Goal: Use online tool/utility: Utilize a website feature to perform a specific function

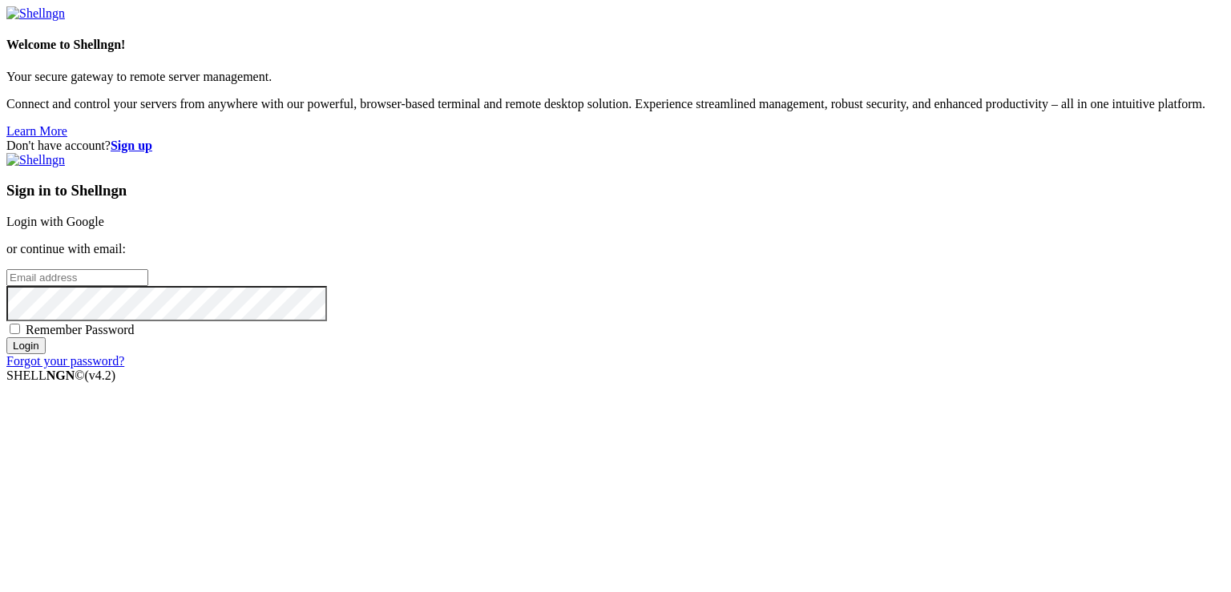
type input "[EMAIL_ADDRESS][DOMAIN_NAME]"
click at [46, 354] on input "Login" at bounding box center [25, 345] width 39 height 17
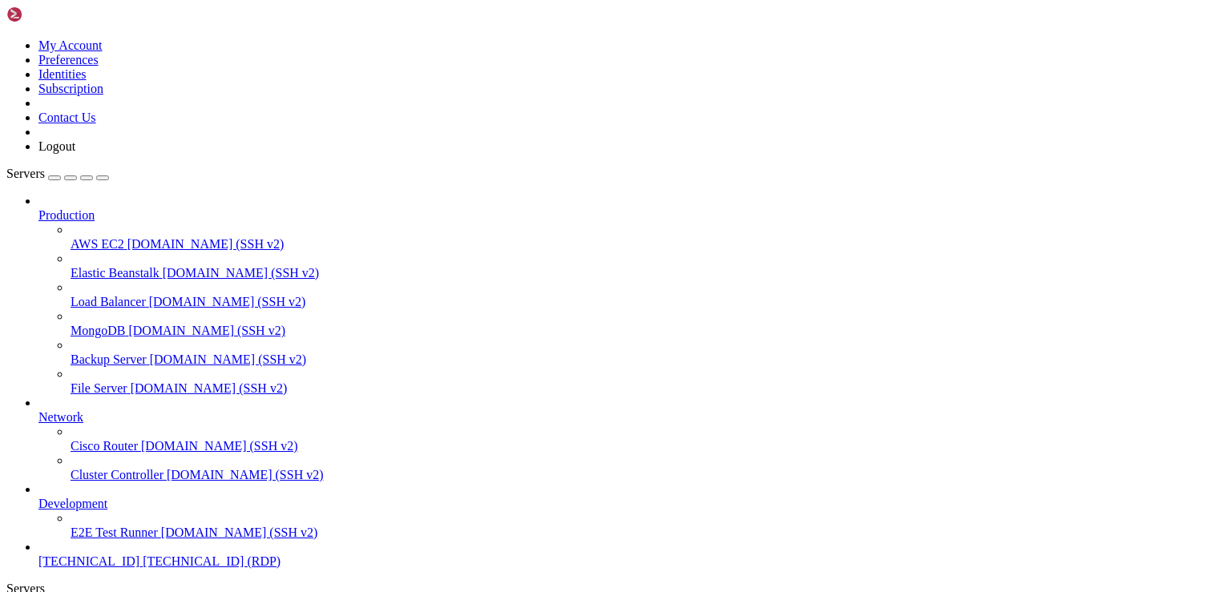
scroll to position [54, 0]
click at [79, 555] on span "[TECHNICAL_ID]" at bounding box center [88, 562] width 101 height 14
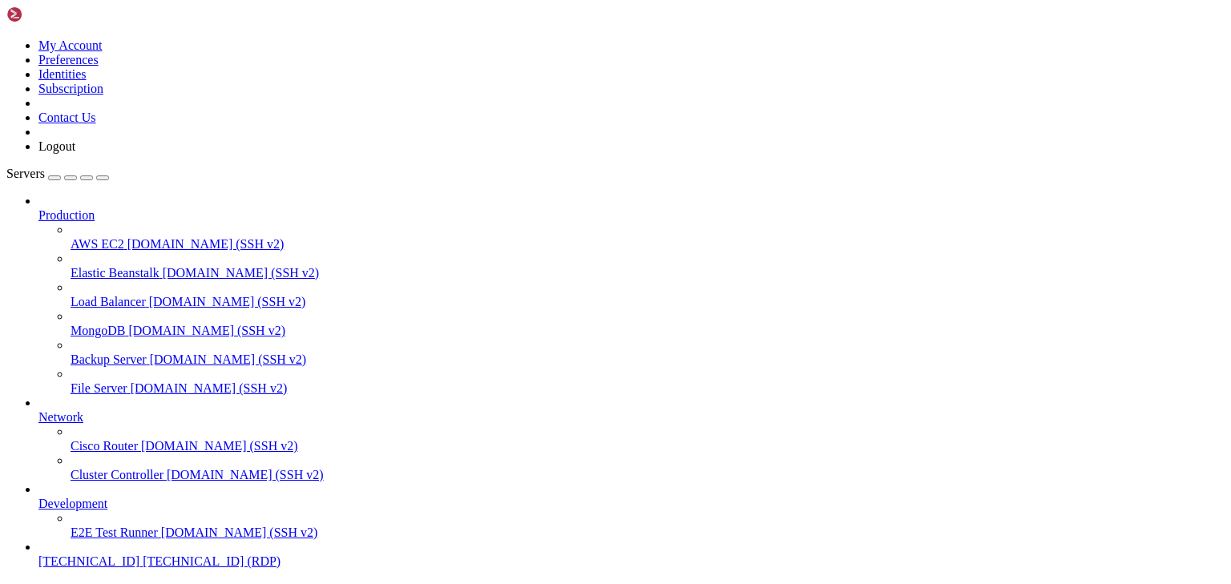
click at [119, 555] on span "[TECHNICAL_ID]" at bounding box center [88, 562] width 101 height 14
click at [143, 555] on span "[TECHNICAL_ID] (RDP)" at bounding box center [212, 562] width 138 height 14
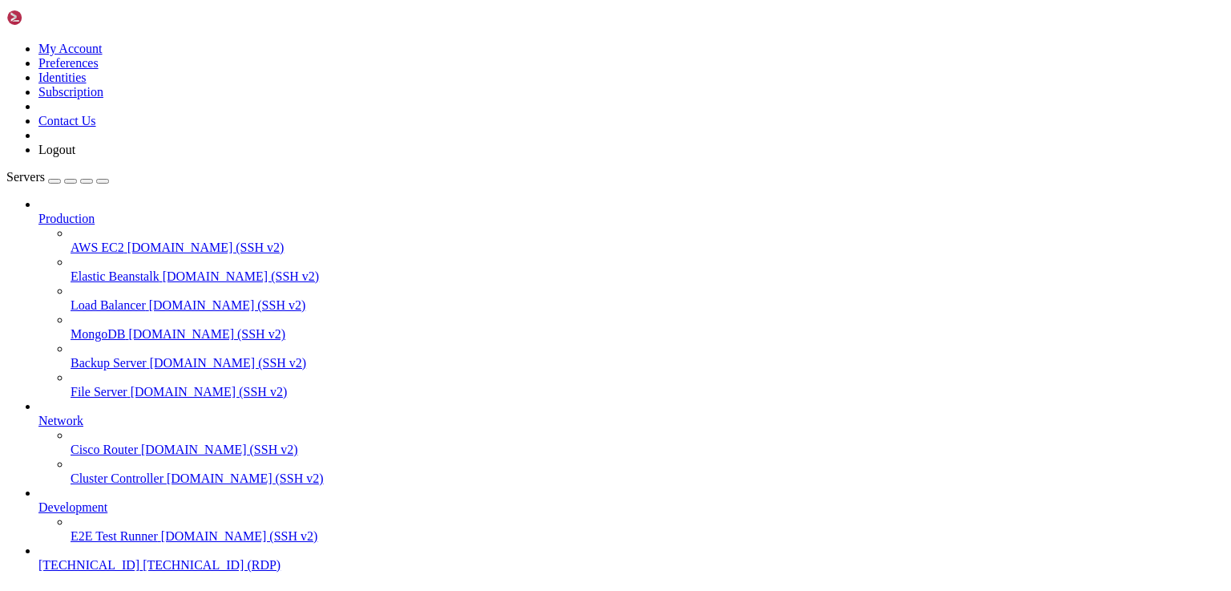
scroll to position [0, 0]
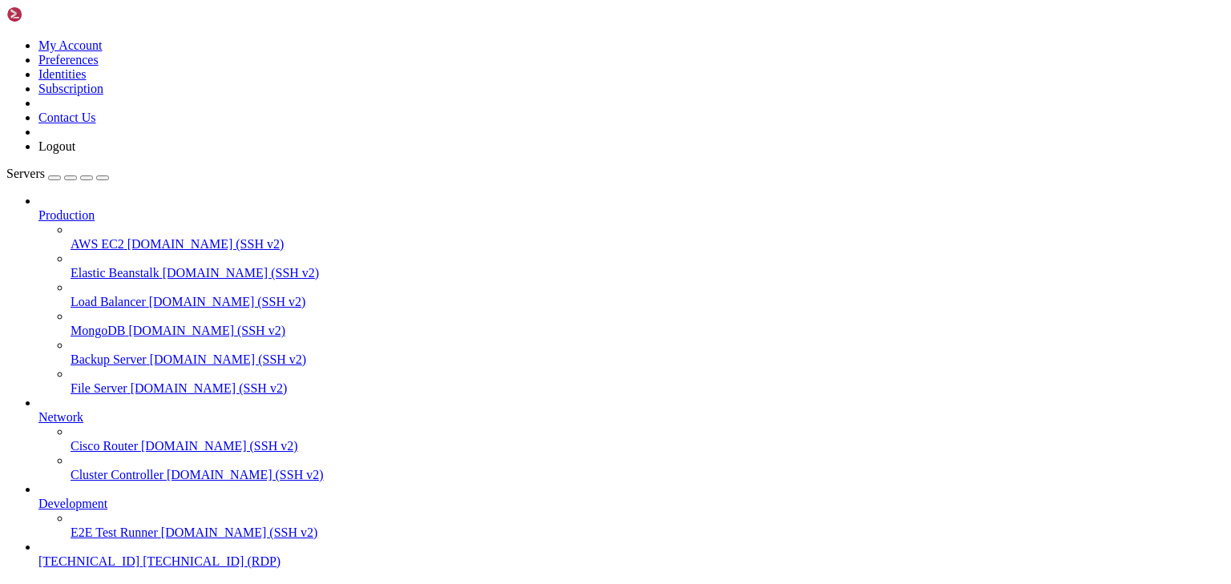
drag, startPoint x: 297, startPoint y: 882, endPoint x: 220, endPoint y: 812, distance: 104.4
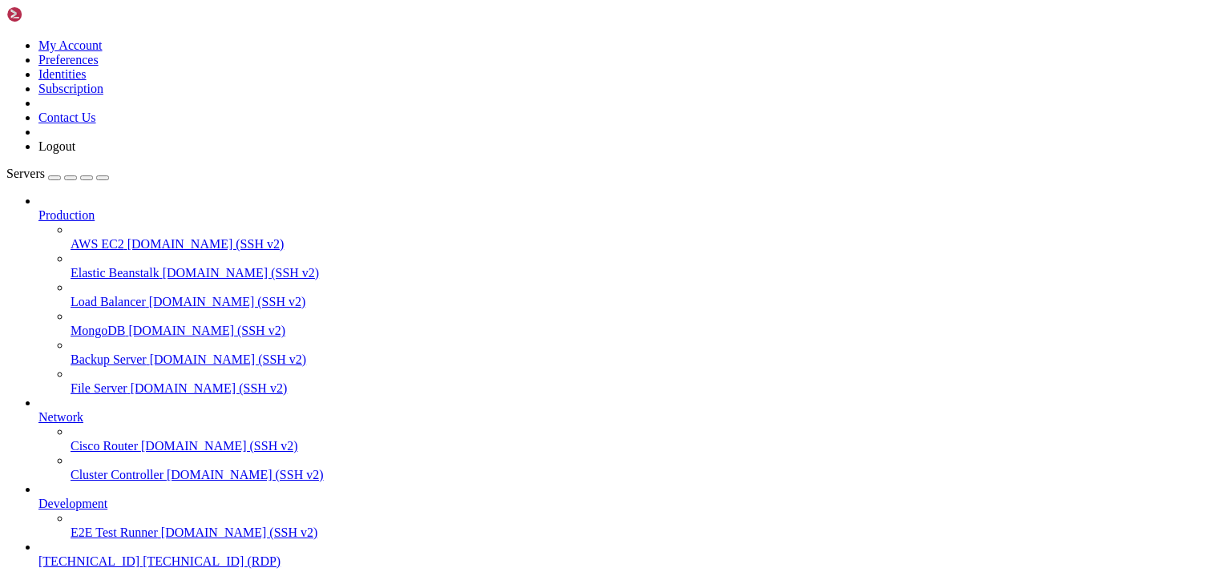
drag, startPoint x: 694, startPoint y: 813, endPoint x: 566, endPoint y: 806, distance: 128.4
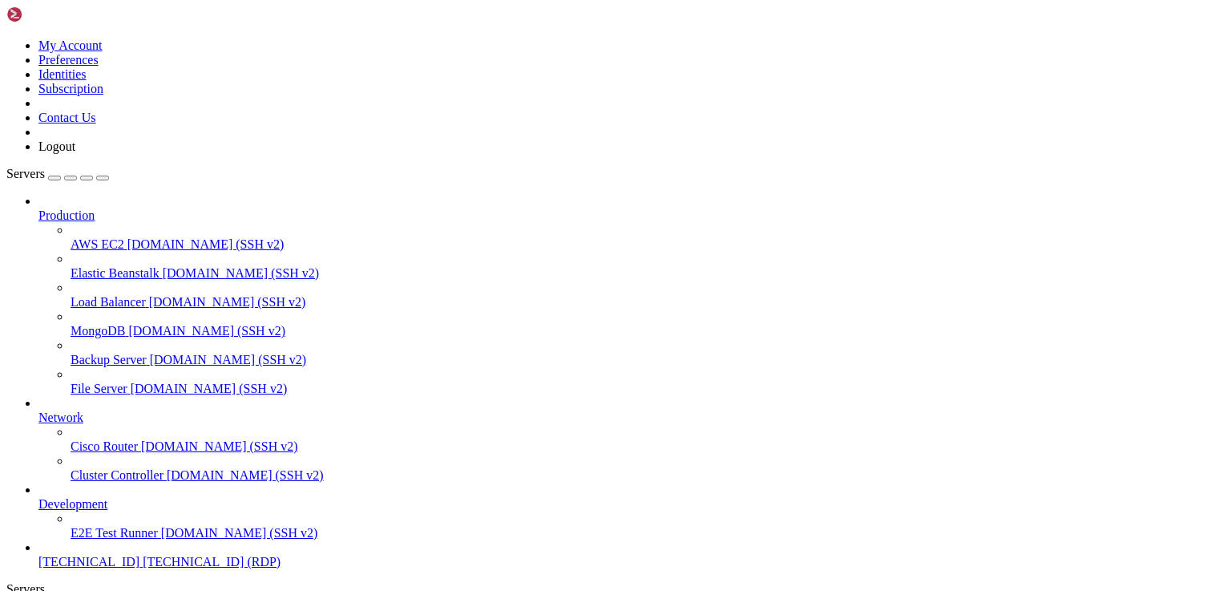
scroll to position [56, 0]
